Goal: Task Accomplishment & Management: Use online tool/utility

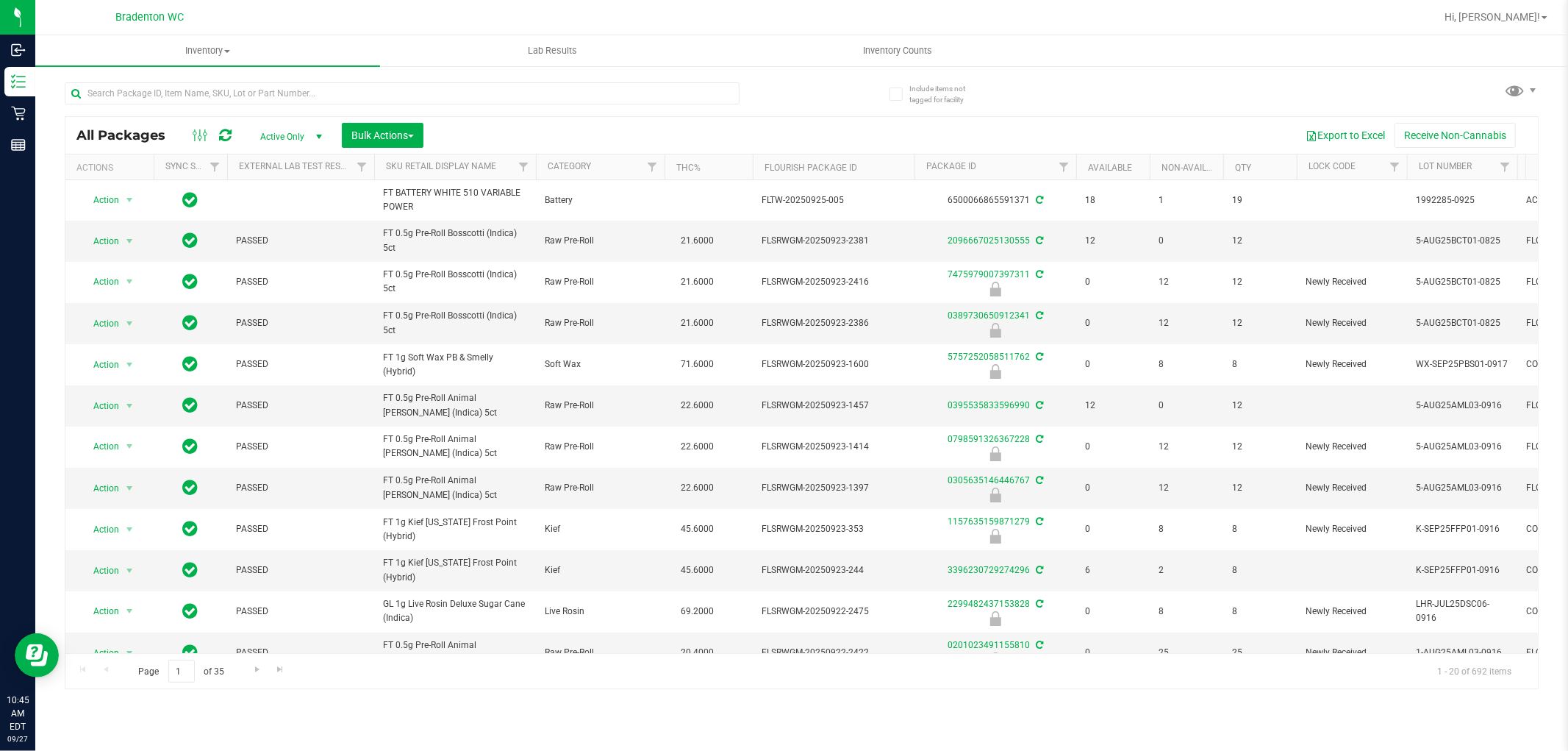
click at [650, 123] on div "Export to Excel Receive Non-Cannabis" at bounding box center [980, 135] width 1093 height 25
click at [610, 97] on input "text" at bounding box center [402, 94] width 675 height 22
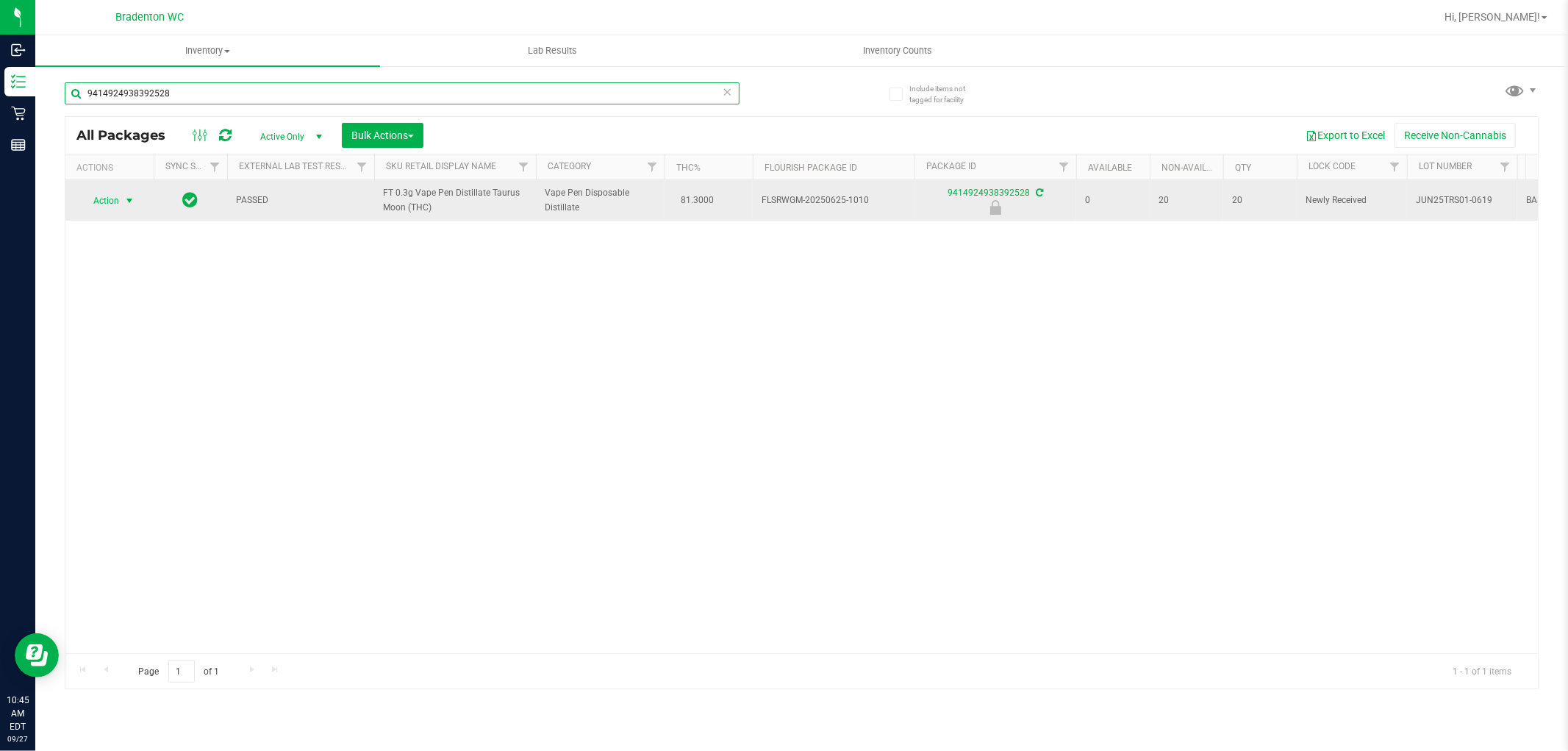
type input "9414924938392528"
click at [127, 200] on span "select" at bounding box center [129, 201] width 12 height 12
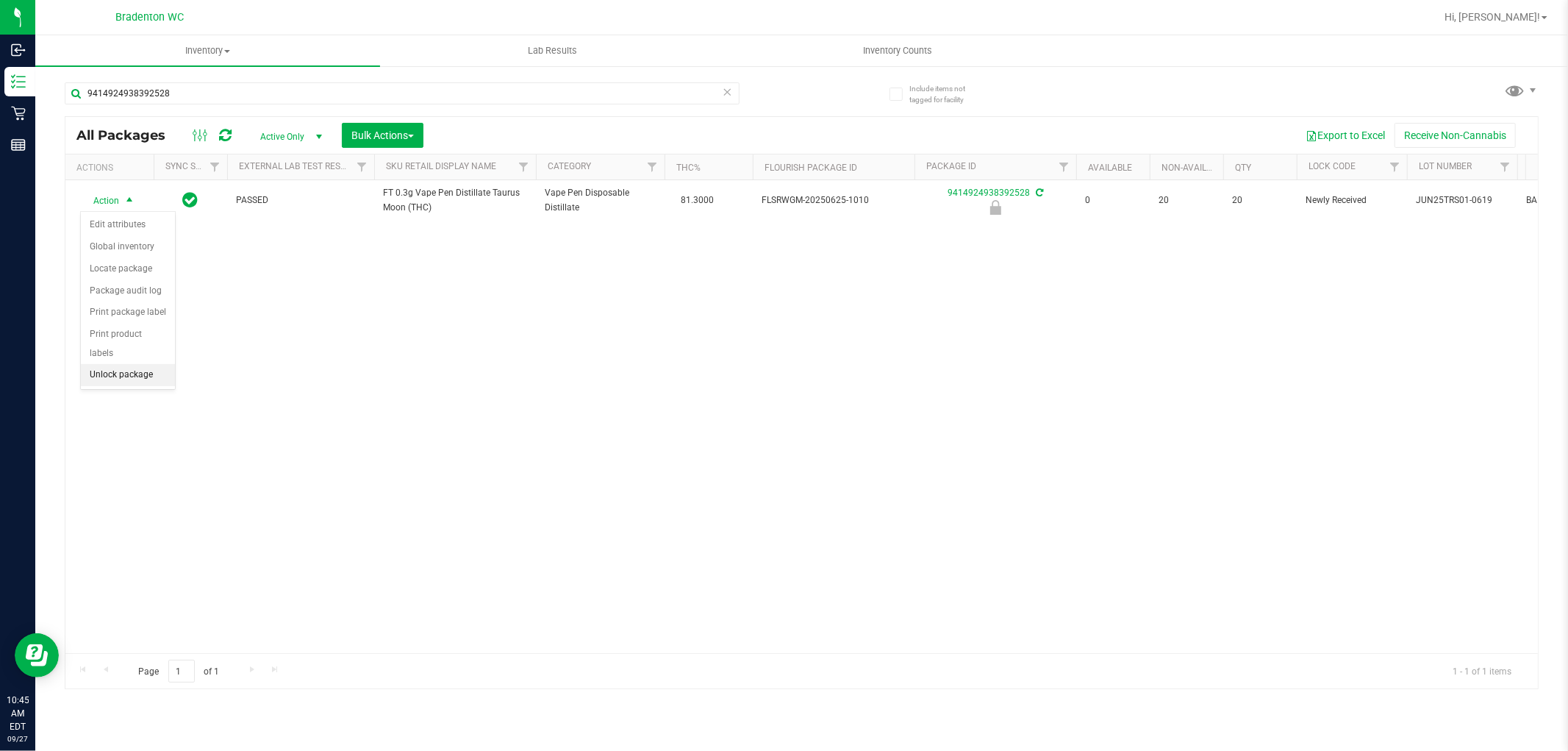
click at [136, 383] on li "Unlock package" at bounding box center [127, 375] width 94 height 22
